Goal: Information Seeking & Learning: Learn about a topic

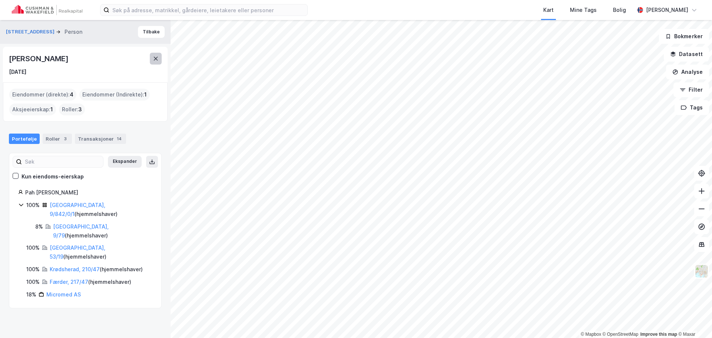
click at [151, 57] on button at bounding box center [156, 59] width 12 height 12
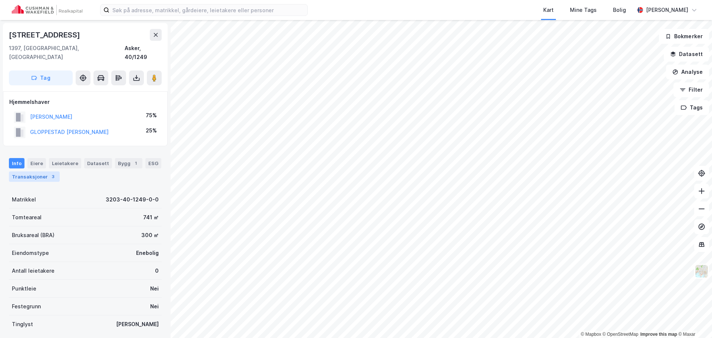
click at [44, 171] on div "Transaksjoner 3" at bounding box center [34, 176] width 51 height 10
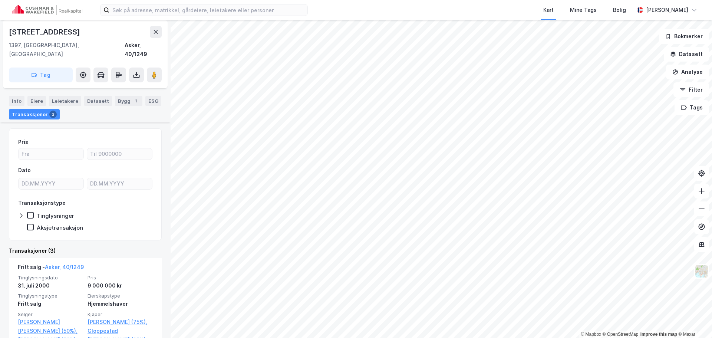
scroll to position [74, 0]
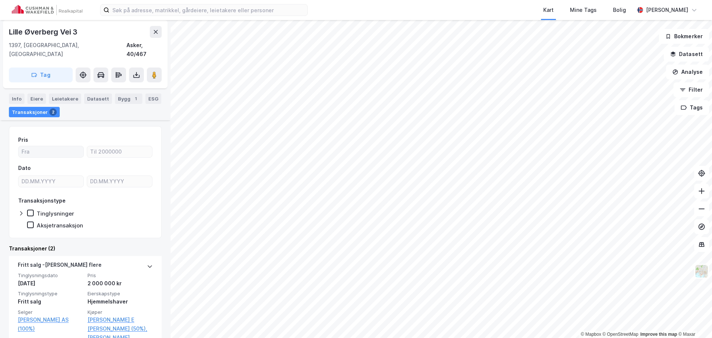
scroll to position [74, 0]
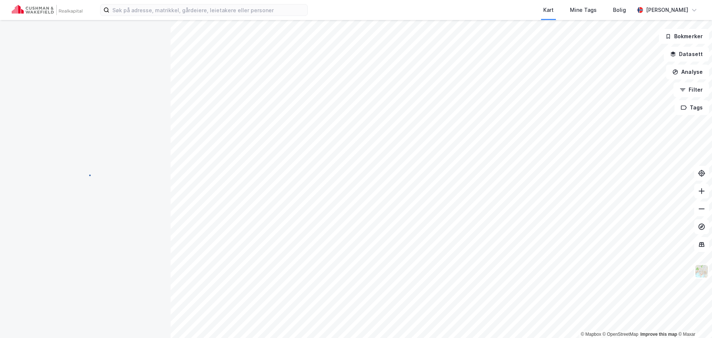
scroll to position [4, 0]
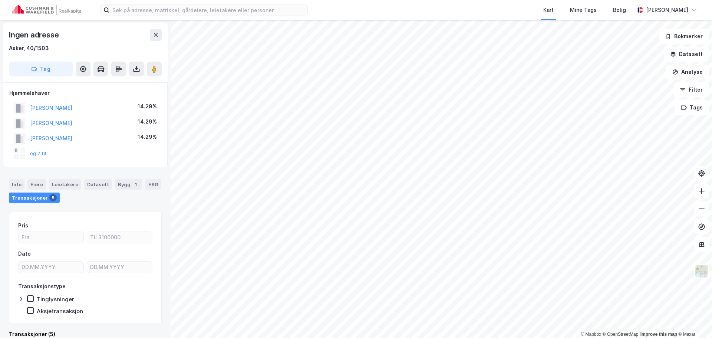
scroll to position [4, 0]
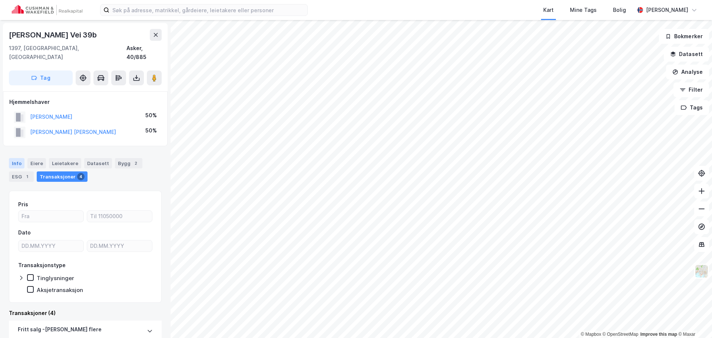
click at [19, 158] on div "Info" at bounding box center [17, 163] width 16 height 10
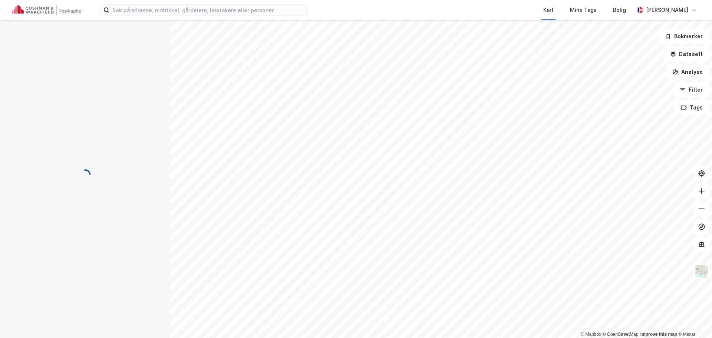
scroll to position [1, 0]
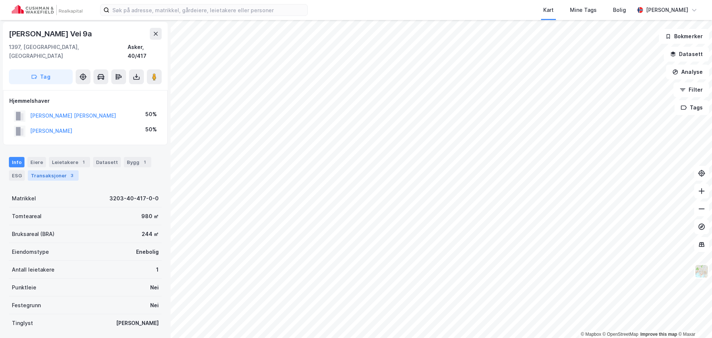
click at [55, 170] on div "Transaksjoner 3" at bounding box center [53, 175] width 51 height 10
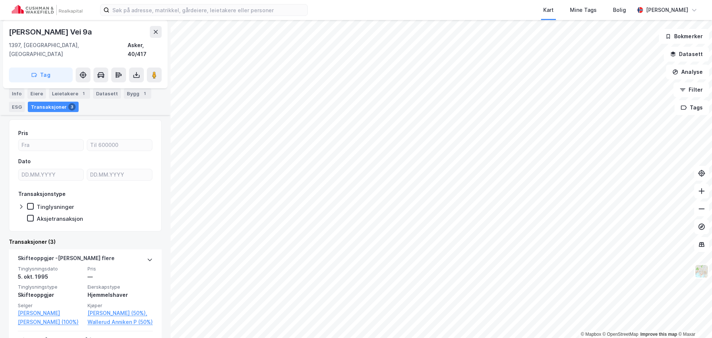
scroll to position [111, 0]
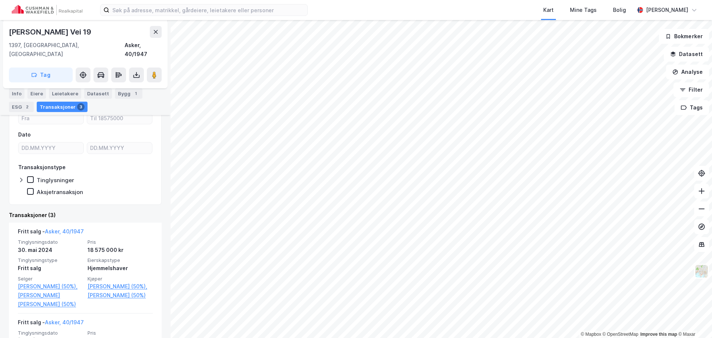
scroll to position [111, 0]
